Goal: Information Seeking & Learning: Learn about a topic

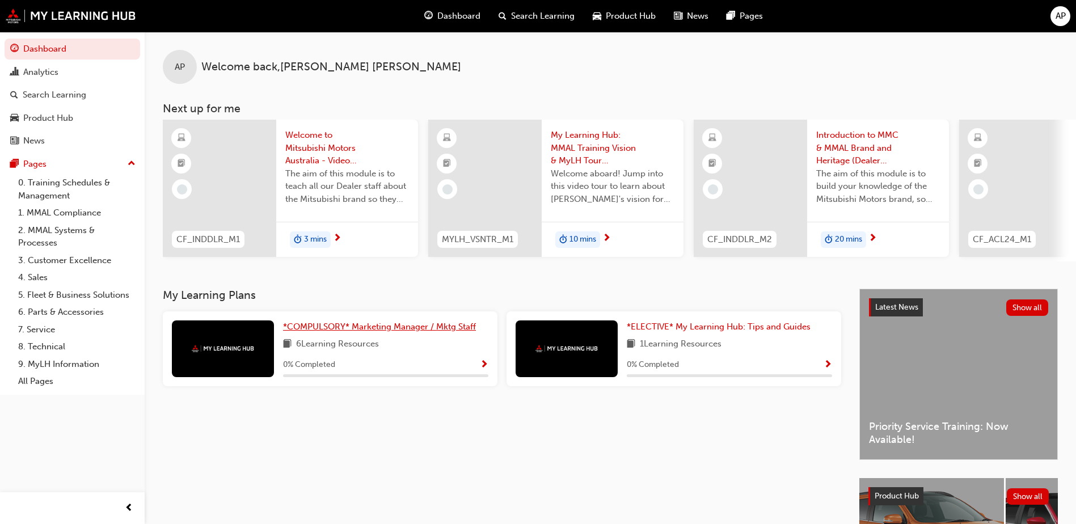
click at [376, 329] on span "*COMPULSORY* Marketing Manager / Mktg Staff" at bounding box center [379, 327] width 193 height 10
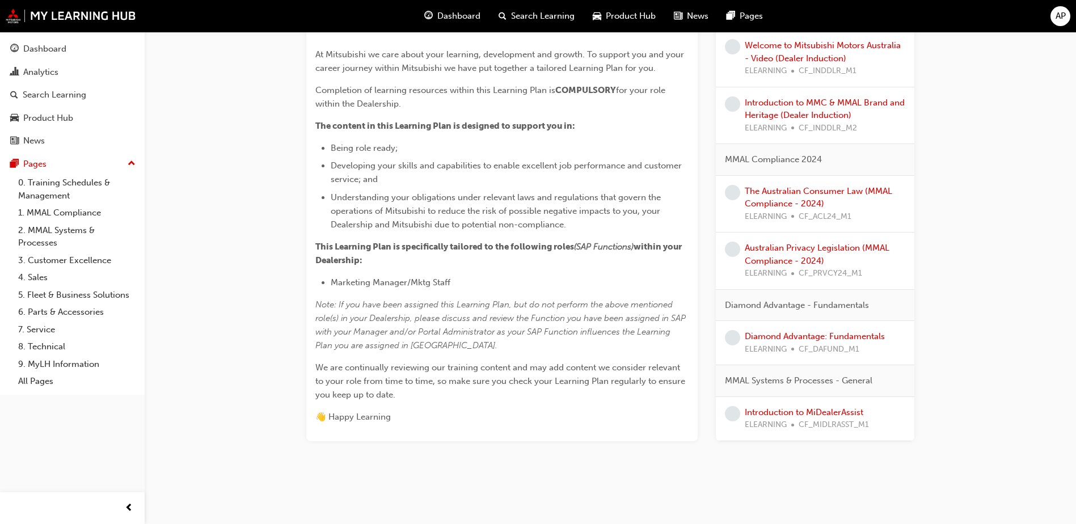
scroll to position [454, 0]
drag, startPoint x: 353, startPoint y: 228, endPoint x: 601, endPoint y: 225, distance: 248.5
click at [601, 225] on span "Understanding your obligations under relevant laws and regulations that govern …" at bounding box center [497, 210] width 332 height 37
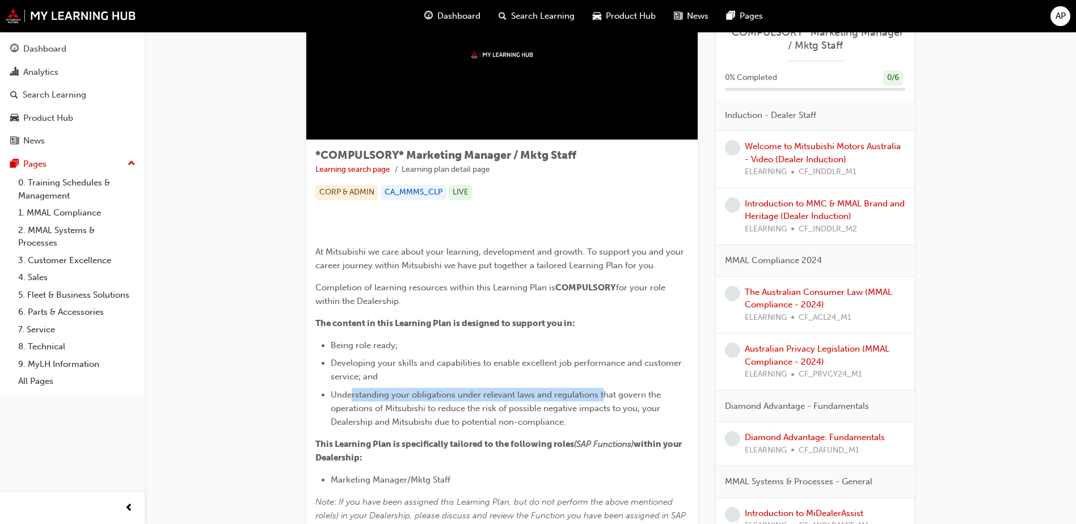
scroll to position [0, 0]
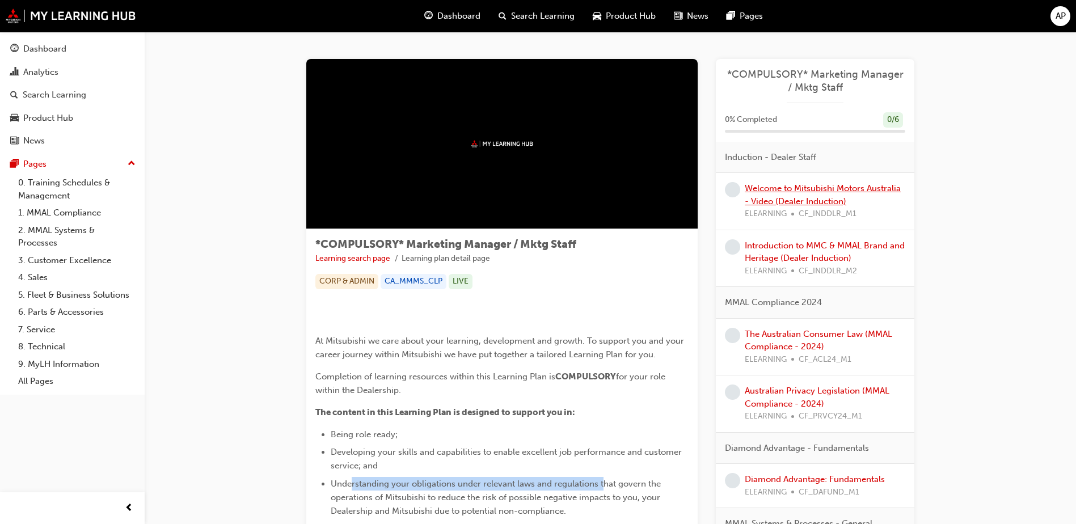
click at [806, 198] on link "Welcome to Mitsubishi Motors Australia - Video (Dealer Induction)" at bounding box center [823, 194] width 156 height 23
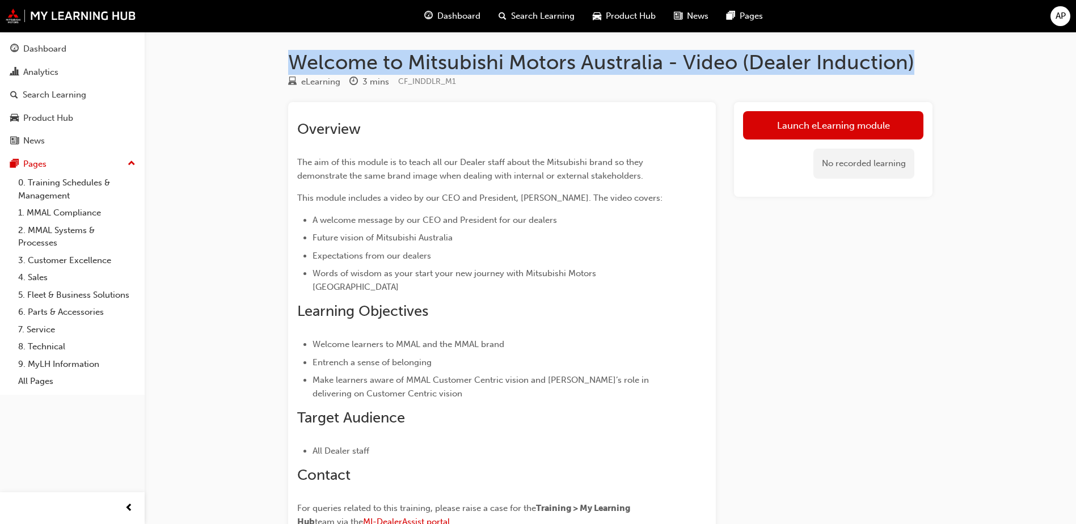
drag, startPoint x: 291, startPoint y: 60, endPoint x: 929, endPoint y: 65, distance: 638.3
click at [929, 65] on h1 "Welcome to Mitsubishi Motors Australia - Video (Dealer Induction)" at bounding box center [610, 62] width 645 height 25
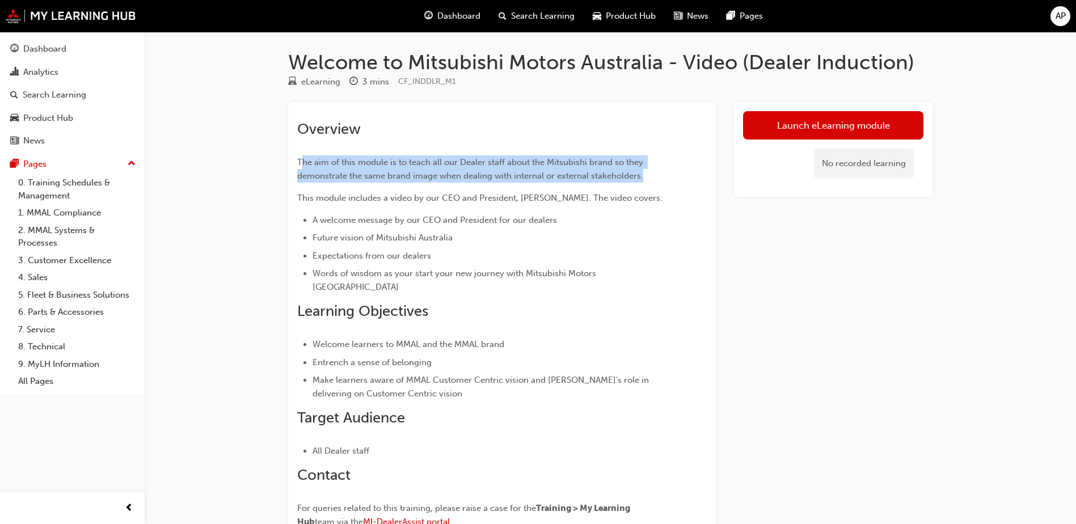
drag, startPoint x: 301, startPoint y: 159, endPoint x: 646, endPoint y: 179, distance: 345.0
click at [646, 179] on p "The aim of this module is to teach all our Dealer staff about the Mitsubishi br…" at bounding box center [481, 168] width 369 height 27
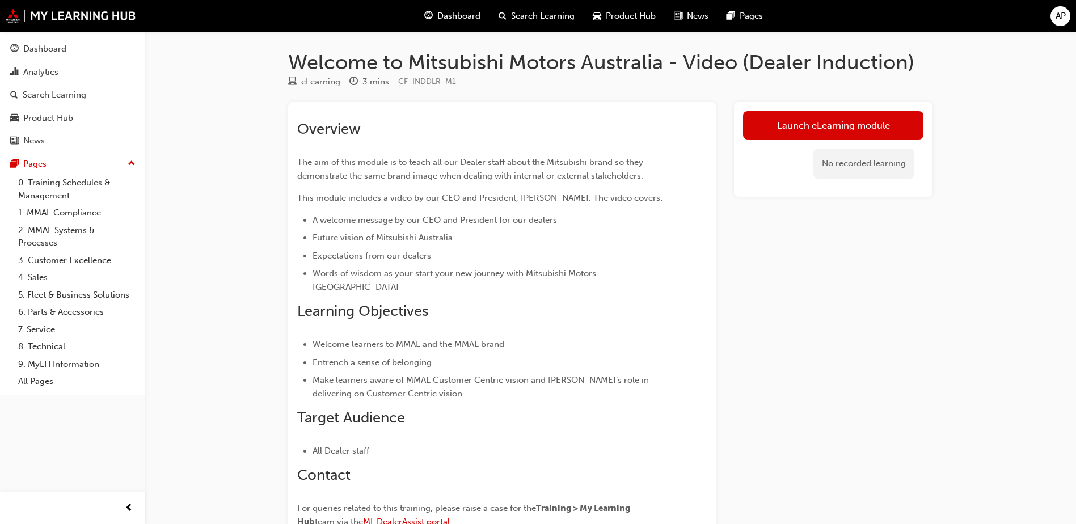
click at [775, 251] on div "Launch eLearning module No recorded learning" at bounding box center [833, 339] width 199 height 474
click at [866, 171] on div "No recorded learning" at bounding box center [864, 164] width 101 height 30
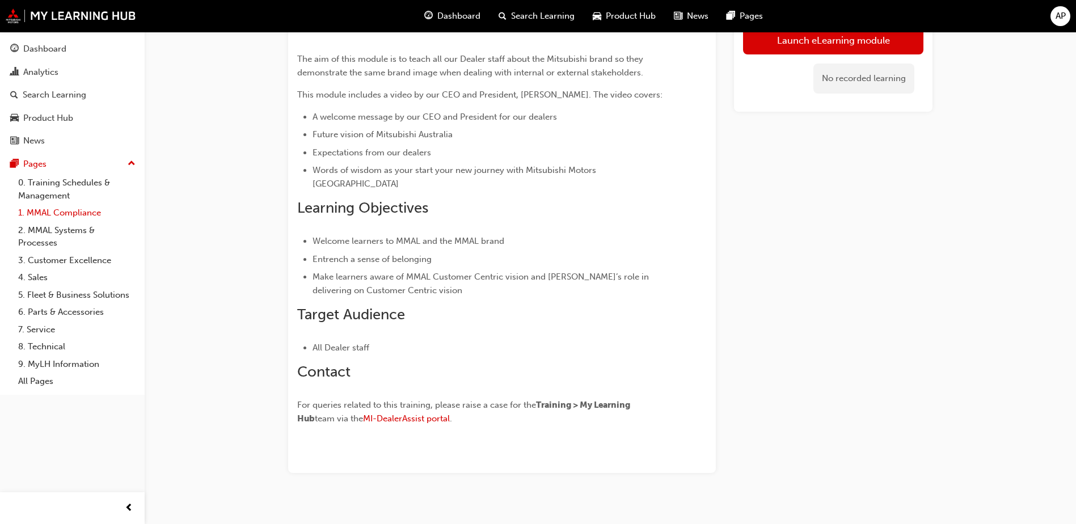
click at [49, 213] on link "1. MMAL Compliance" at bounding box center [77, 213] width 127 height 18
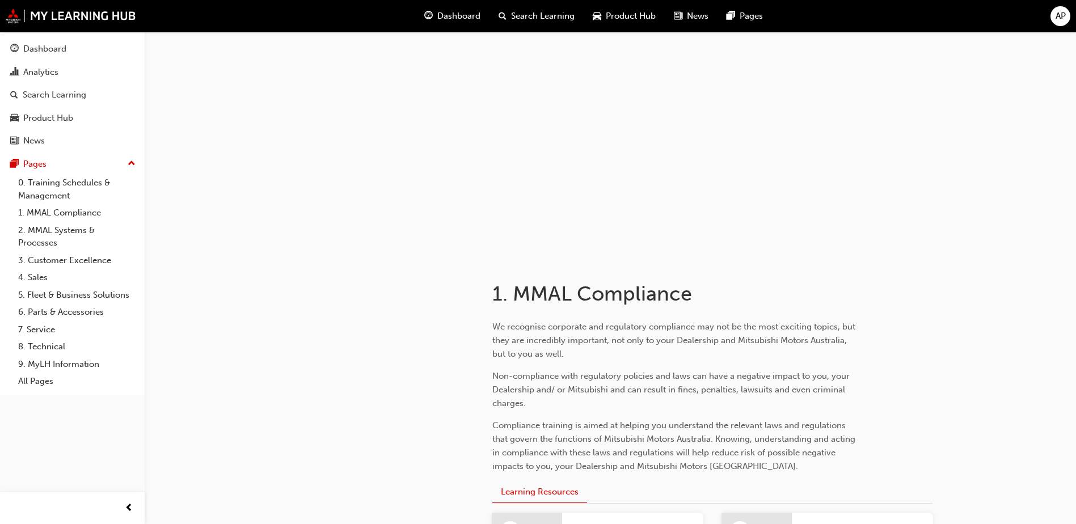
drag, startPoint x: 342, startPoint y: 396, endPoint x: 412, endPoint y: 355, distance: 82.1
click at [342, 395] on div at bounding box center [372, 489] width 204 height 461
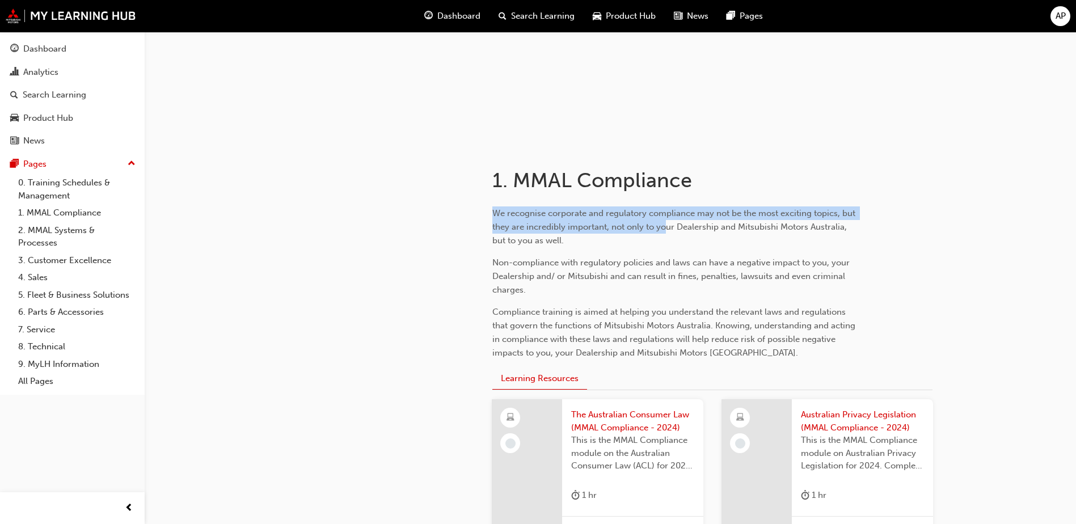
drag, startPoint x: 493, startPoint y: 211, endPoint x: 667, endPoint y: 222, distance: 174.0
click at [667, 222] on span "We recognise corporate and regulatory compliance may not be the most exciting t…" at bounding box center [674, 226] width 365 height 37
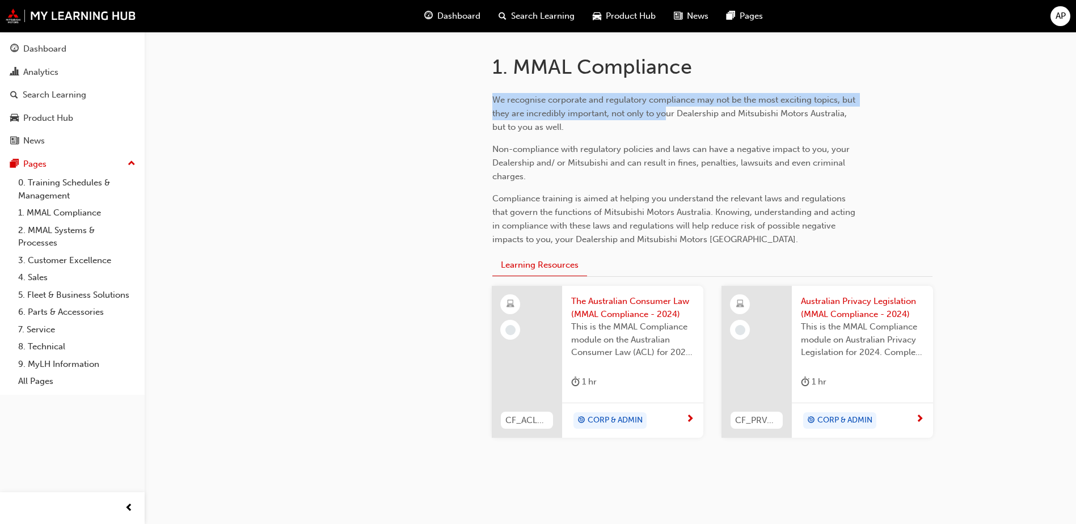
scroll to position [260, 0]
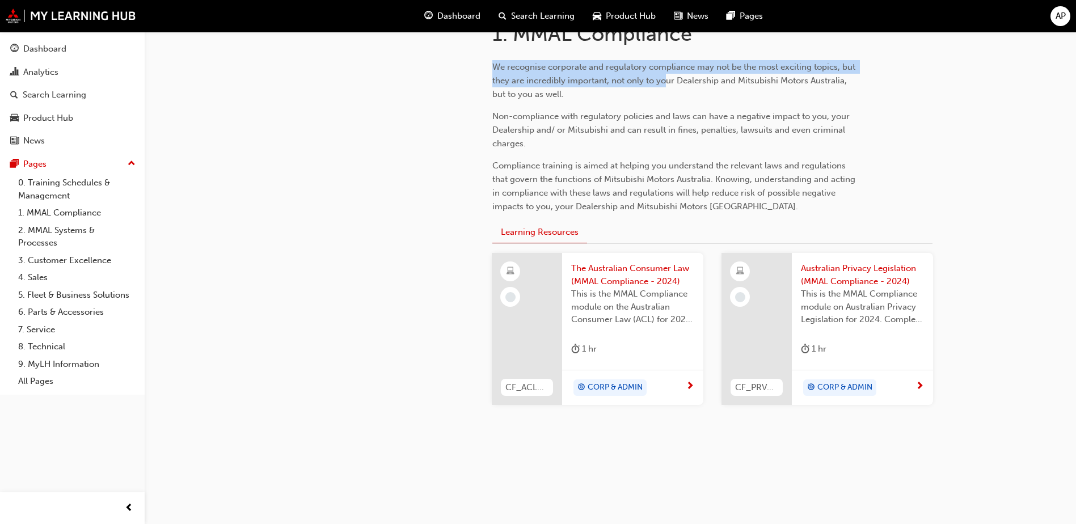
click at [651, 325] on span "This is the MMAL Compliance module on the Australian Consumer Law (ACL) for 202…" at bounding box center [632, 307] width 123 height 39
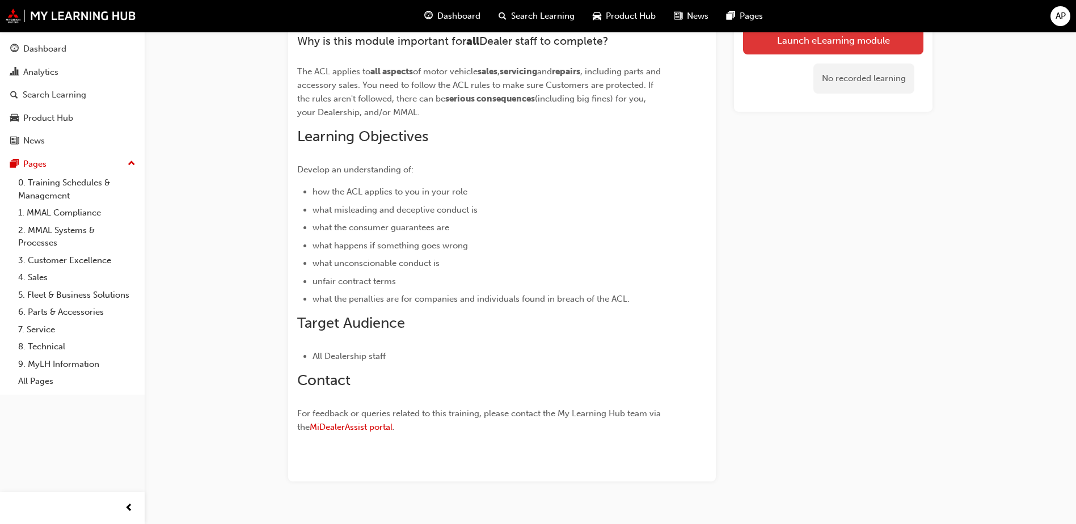
scroll to position [57, 0]
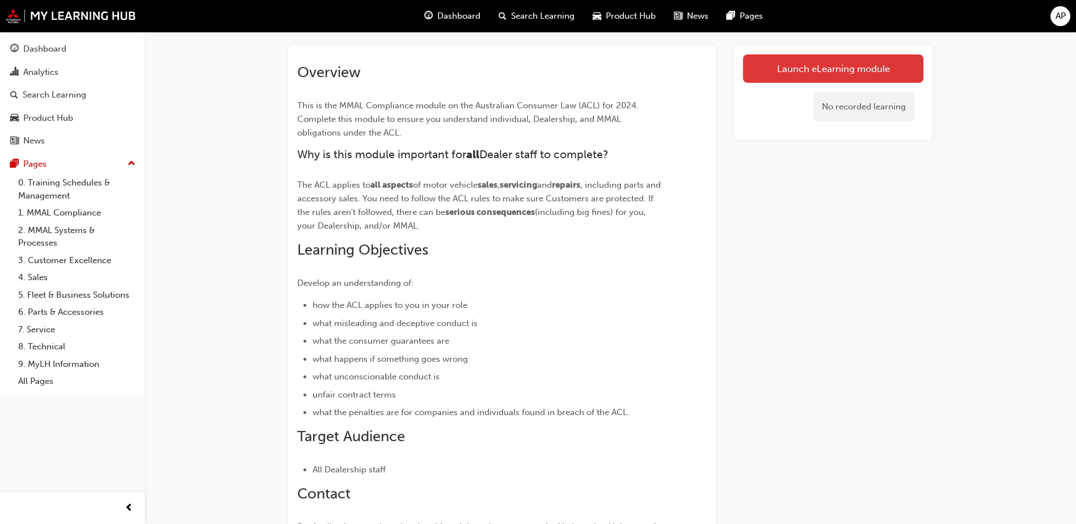
click at [827, 74] on link "Launch eLearning module" at bounding box center [833, 68] width 180 height 28
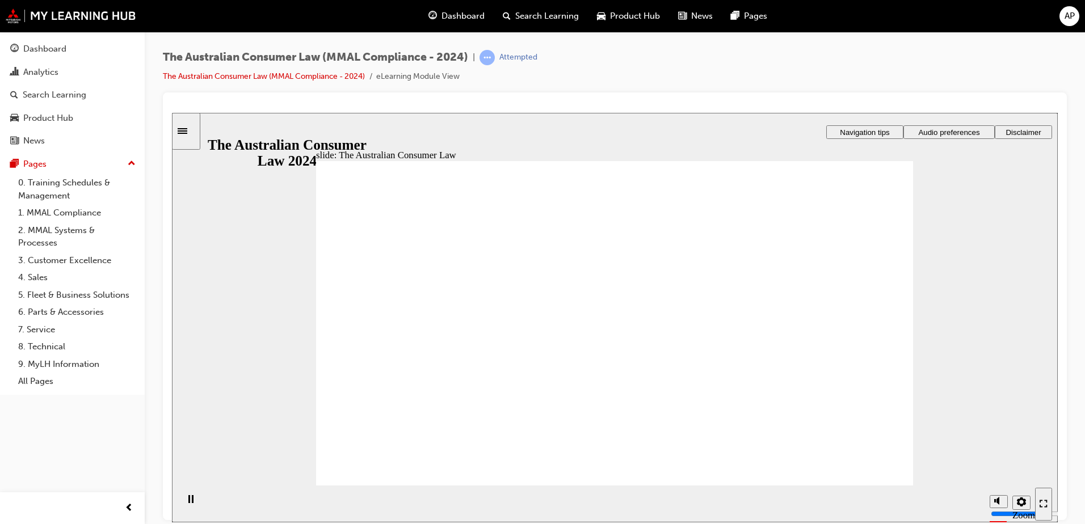
click at [55, 259] on link "3. Customer Excellence" at bounding box center [77, 261] width 127 height 18
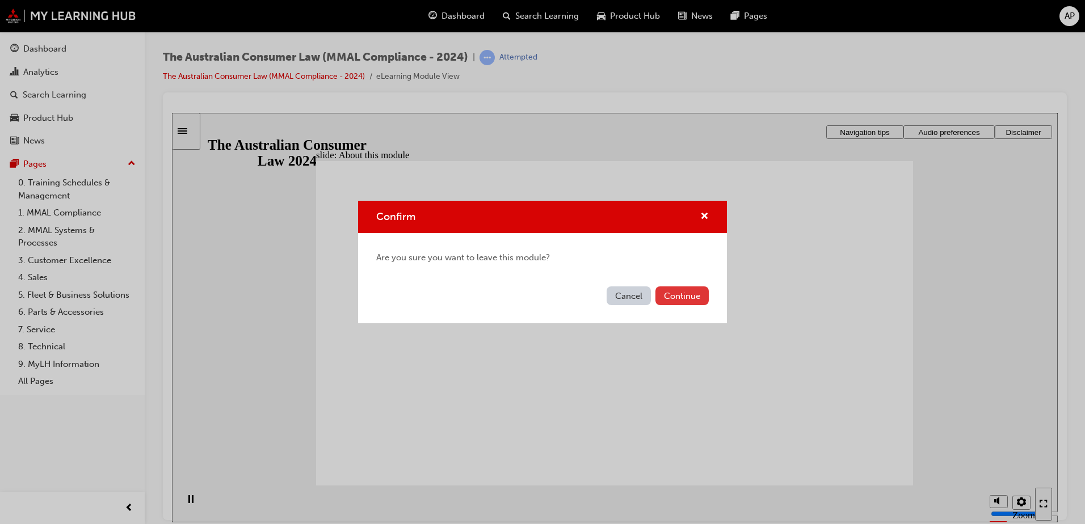
click at [690, 297] on button "Continue" at bounding box center [681, 296] width 53 height 19
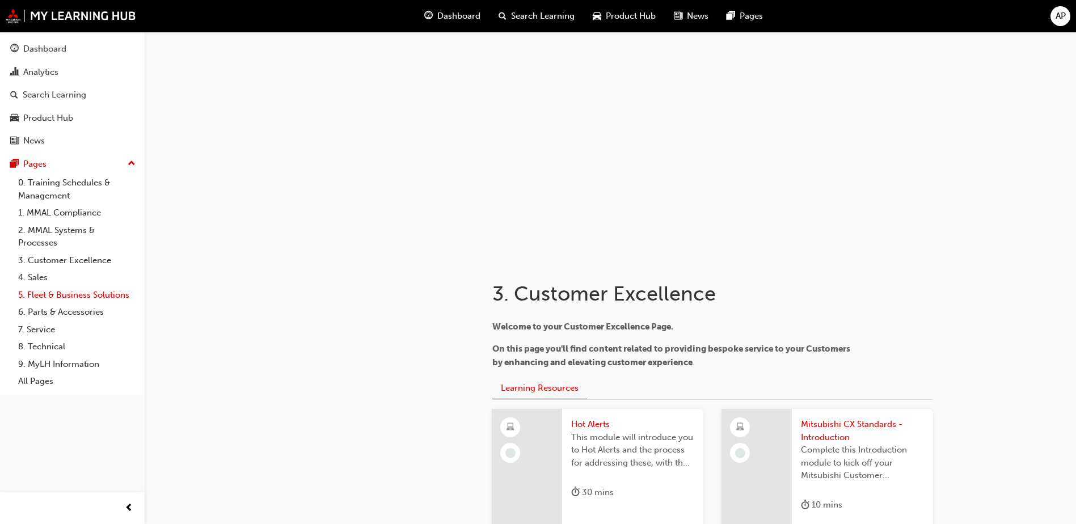
click at [74, 297] on link "5. Fleet & Business Solutions" at bounding box center [77, 296] width 127 height 18
